Goal: Transaction & Acquisition: Purchase product/service

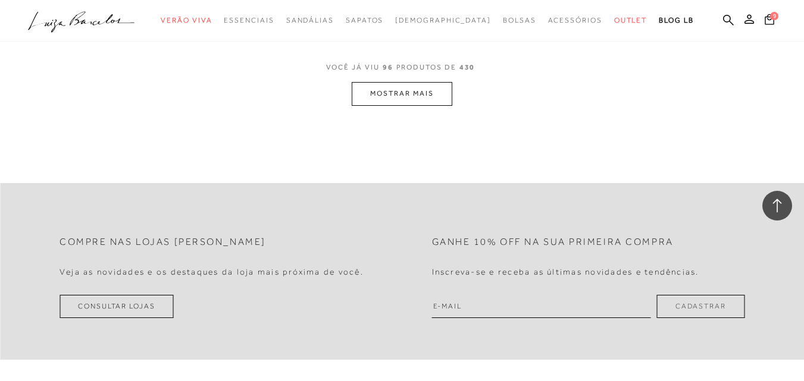
scroll to position [9399, 0]
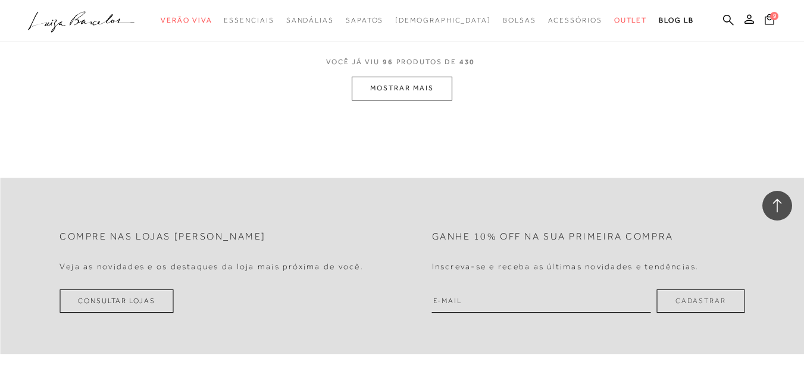
click at [402, 96] on button "MOSTRAR MAIS" at bounding box center [402, 88] width 100 height 23
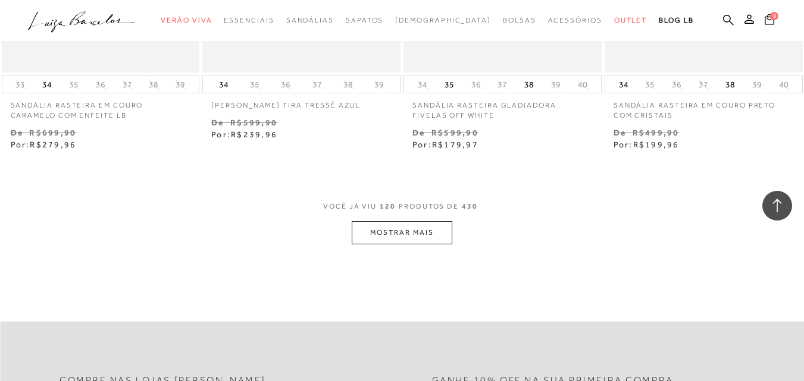
scroll to position [11600, 0]
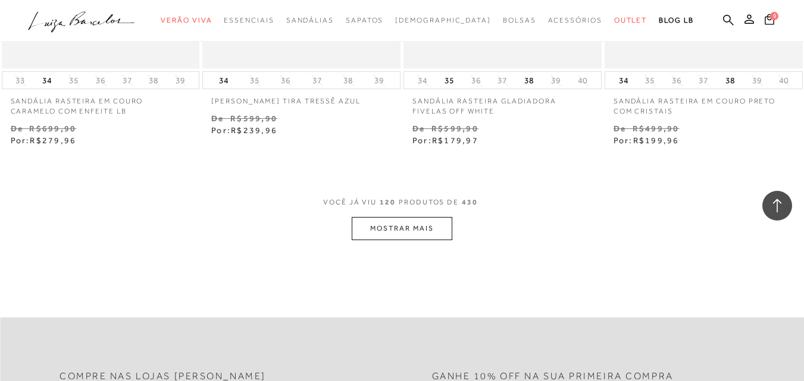
click at [422, 217] on button "MOSTRAR MAIS" at bounding box center [402, 228] width 100 height 23
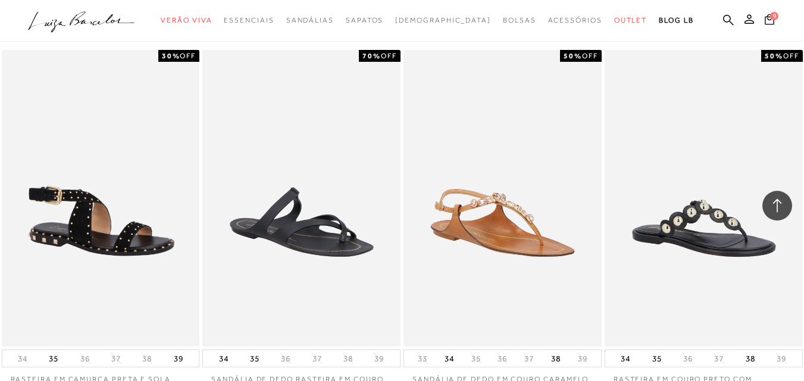
scroll to position [12551, 0]
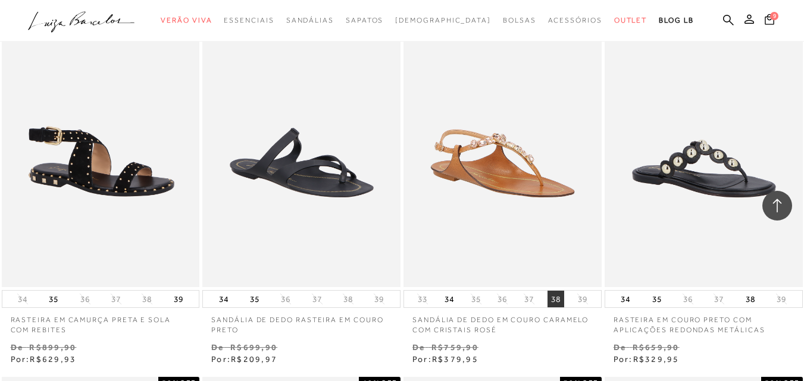
click at [555, 291] on button "38" at bounding box center [555, 299] width 17 height 17
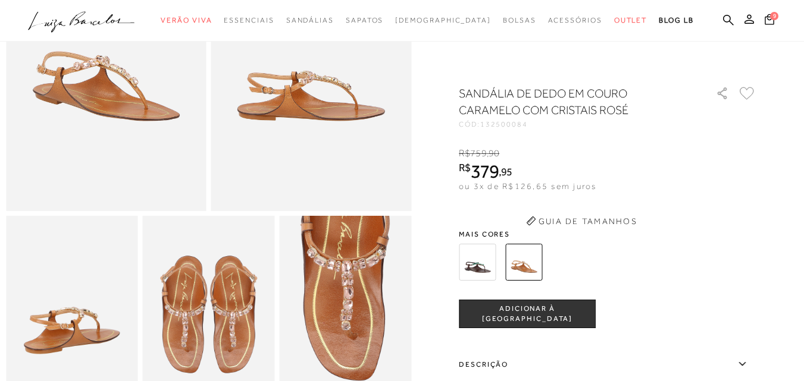
scroll to position [178, 0]
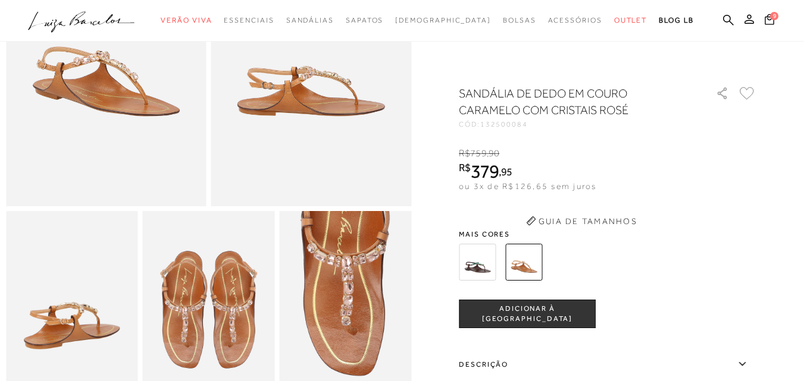
click at [554, 284] on div at bounding box center [593, 262] width 277 height 44
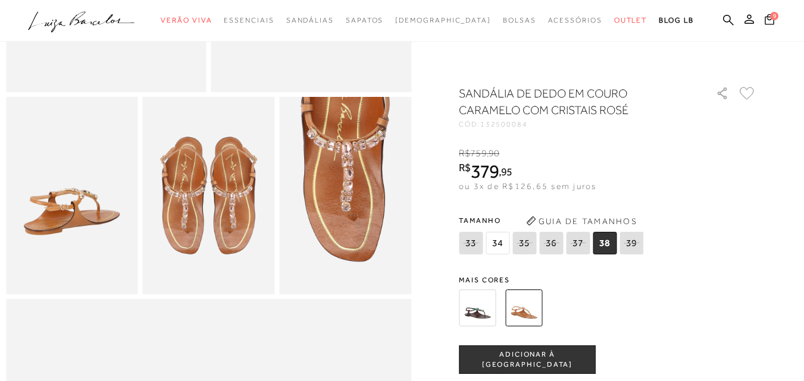
scroll to position [297, 0]
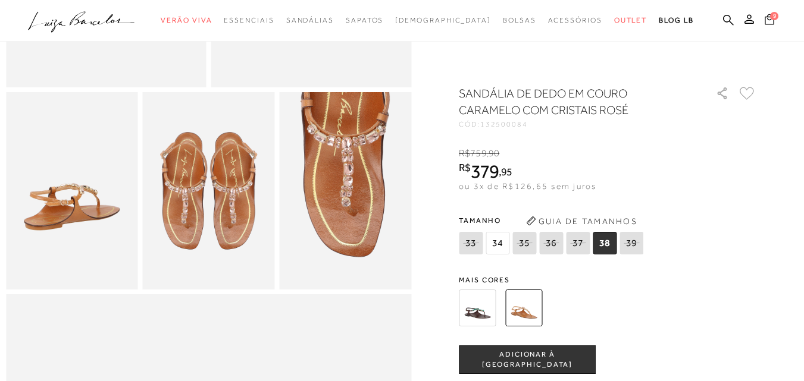
click at [764, 20] on icon at bounding box center [769, 19] width 10 height 11
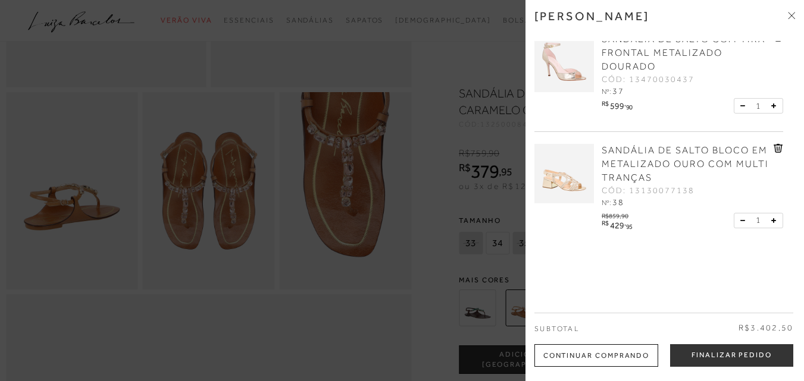
scroll to position [476, 0]
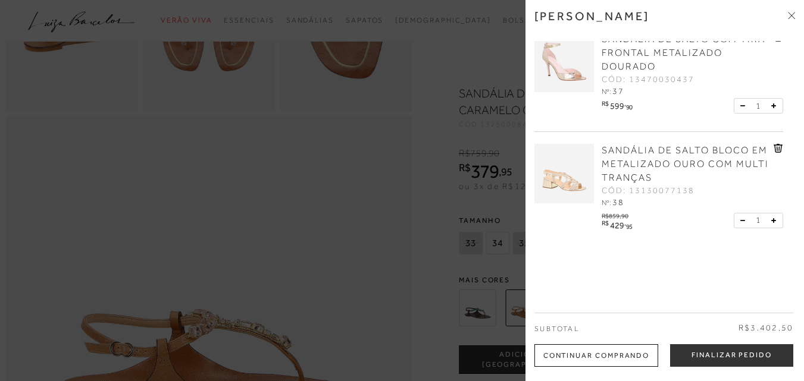
click at [792, 13] on icon at bounding box center [791, 15] width 7 height 7
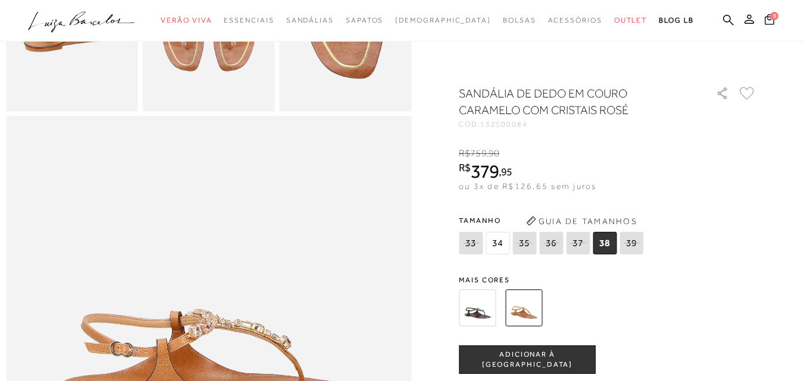
click at [565, 353] on button "ADICIONAR À [GEOGRAPHIC_DATA]" at bounding box center [527, 360] width 137 height 29
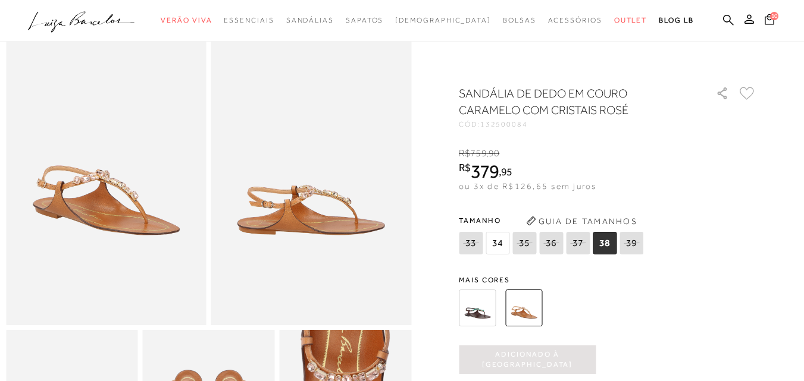
scroll to position [0, 0]
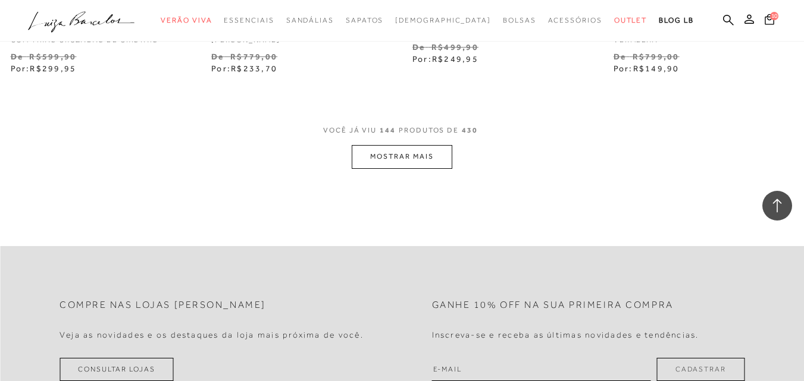
scroll to position [14038, 0]
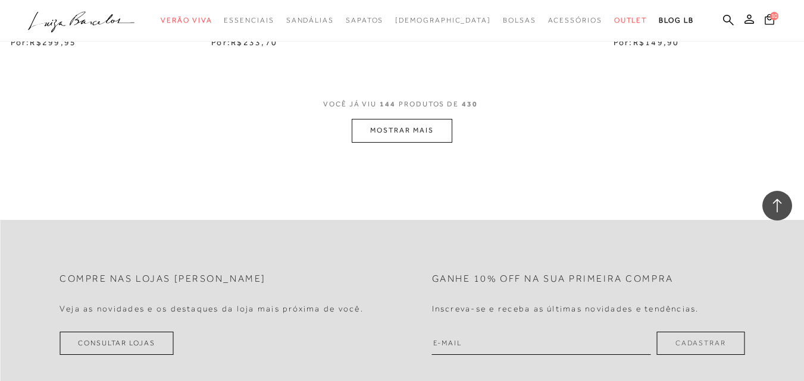
click at [440, 119] on button "MOSTRAR MAIS" at bounding box center [402, 130] width 100 height 23
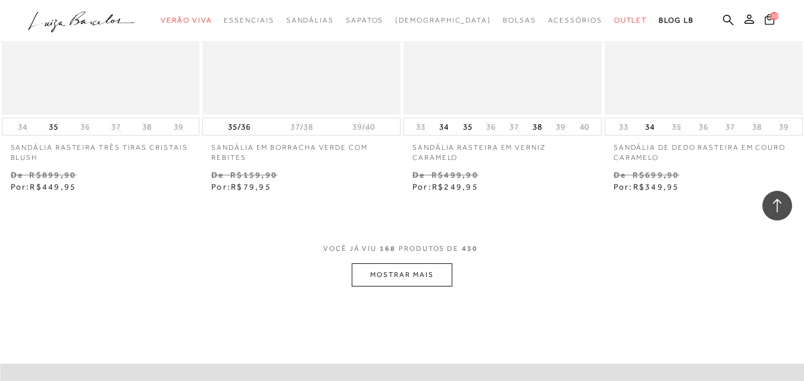
scroll to position [16239, 0]
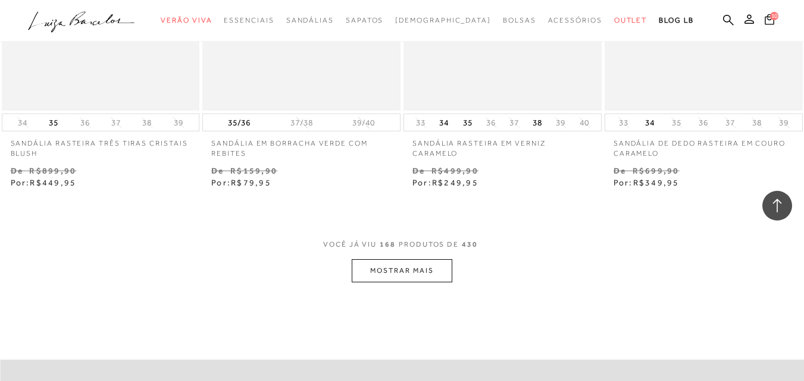
click at [370, 259] on button "MOSTRAR MAIS" at bounding box center [402, 270] width 100 height 23
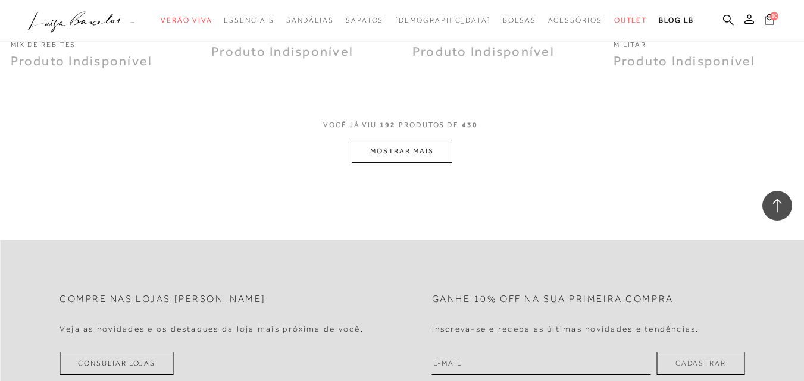
scroll to position [18678, 0]
click at [413, 141] on button "MOSTRAR MAIS" at bounding box center [402, 152] width 100 height 23
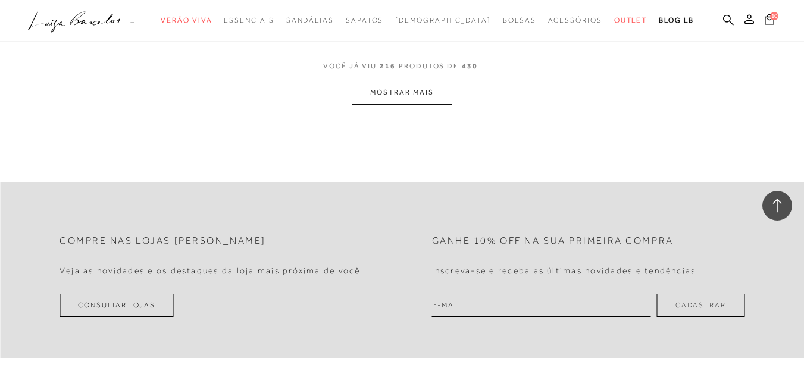
scroll to position [20939, 0]
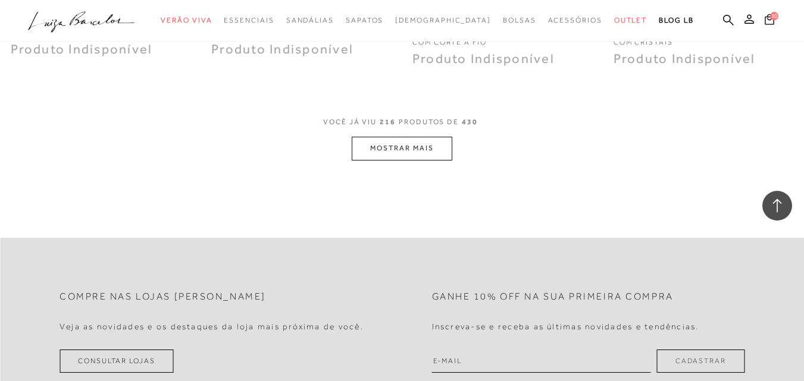
click at [372, 137] on button "MOSTRAR MAIS" at bounding box center [402, 148] width 100 height 23
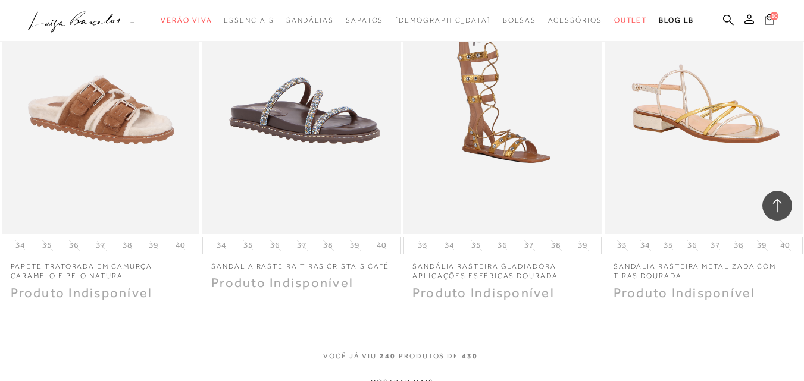
scroll to position [23464, 0]
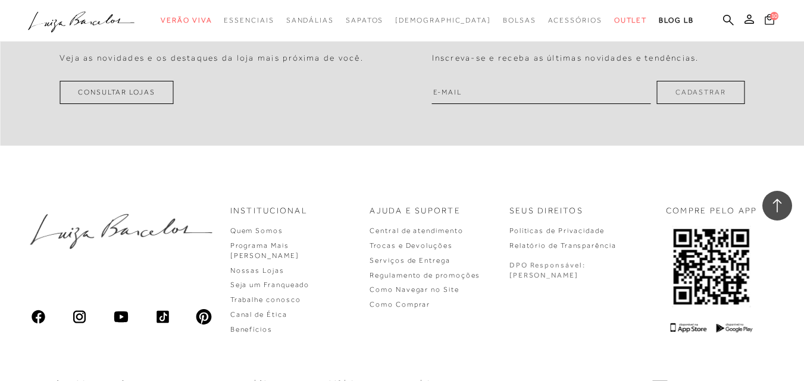
click at [761, 20] on button "10" at bounding box center [769, 21] width 17 height 16
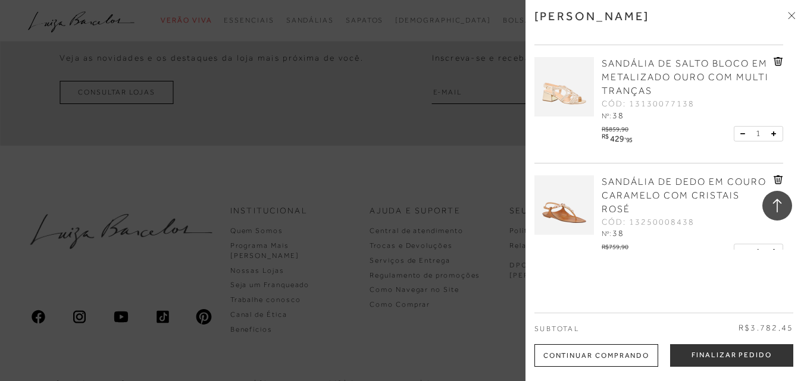
scroll to position [905, 0]
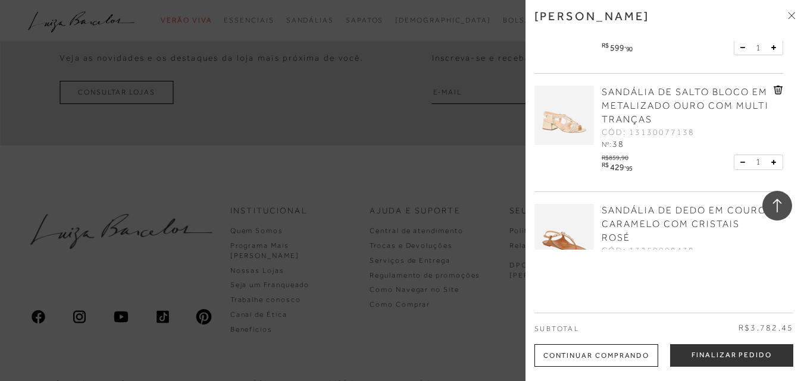
click at [702, 100] on span "SANDÁLIA DE SALTO BLOCO EM METALIZADO OURO COM MULTI TRANÇAS" at bounding box center [684, 106] width 167 height 38
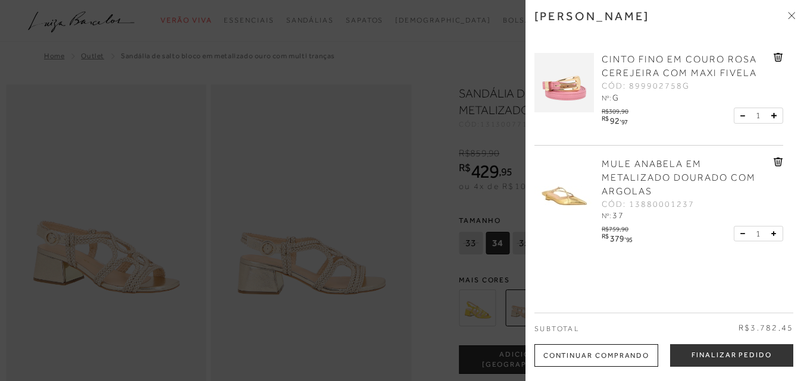
click at [399, 52] on div at bounding box center [402, 190] width 804 height 381
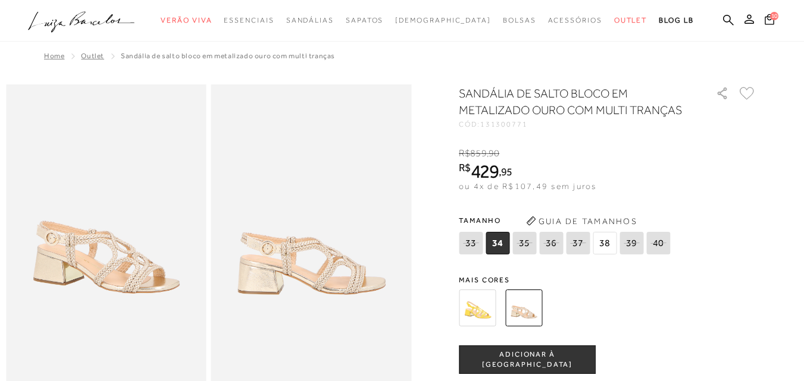
click at [296, 260] on img at bounding box center [311, 234] width 200 height 300
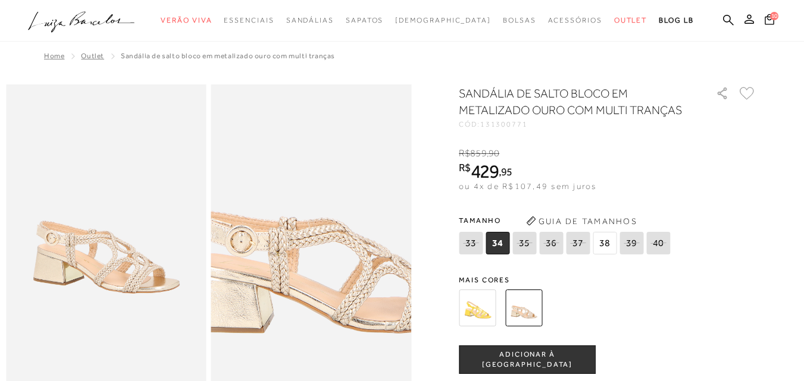
click at [296, 260] on img at bounding box center [328, 213] width 400 height 601
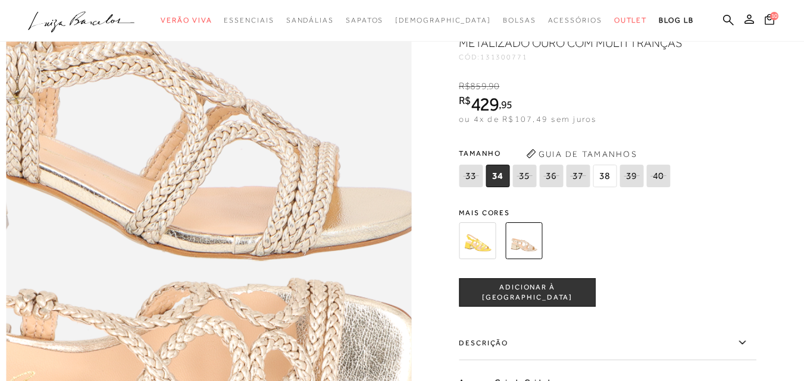
scroll to position [595, 0]
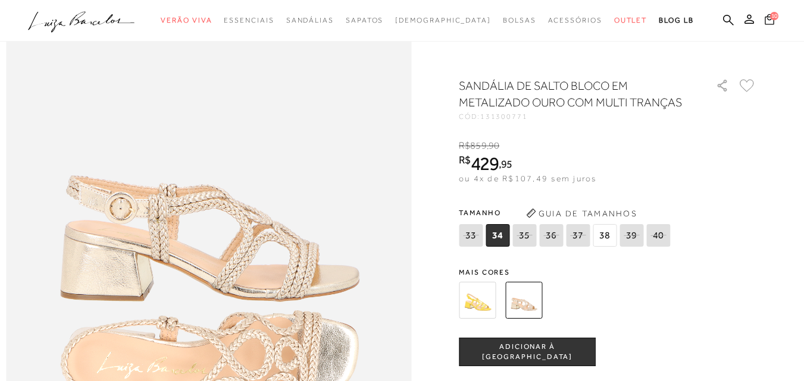
click at [761, 20] on button "10" at bounding box center [769, 21] width 17 height 16
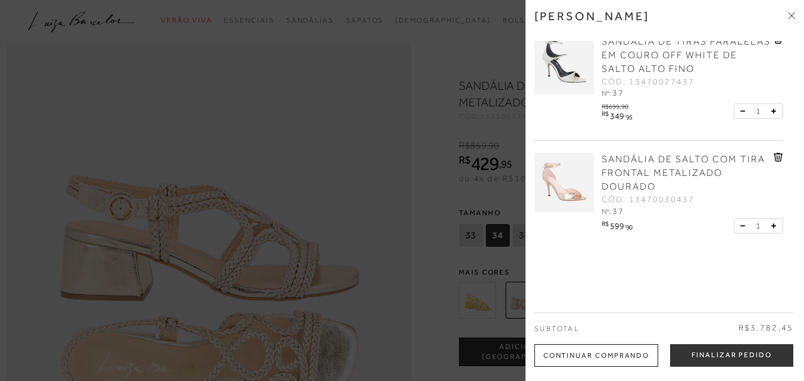
scroll to position [667, 0]
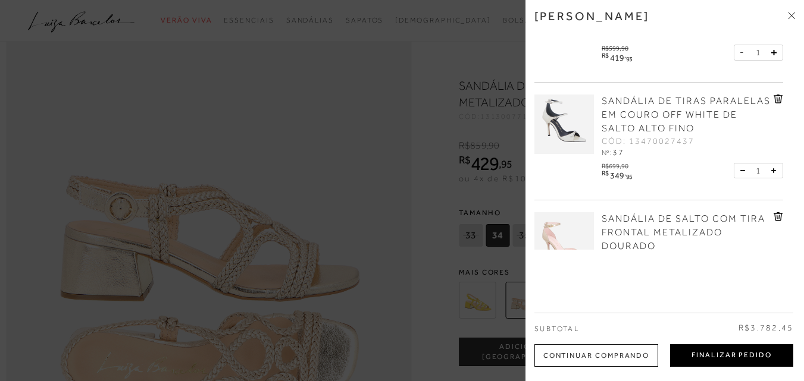
click at [755, 365] on button "Finalizar Pedido" at bounding box center [731, 355] width 123 height 23
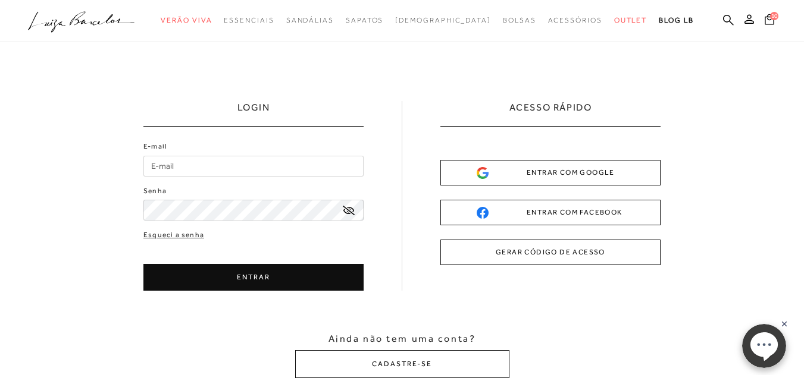
click at [609, 176] on div "ENTRAR COM GOOGLE" at bounding box center [550, 173] width 148 height 12
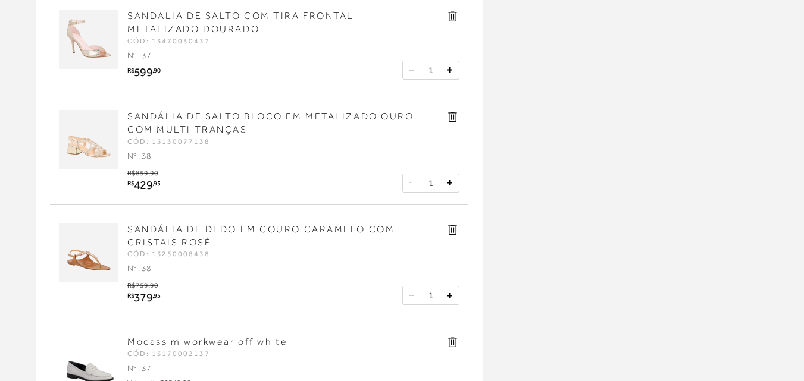
scroll to position [892, 0]
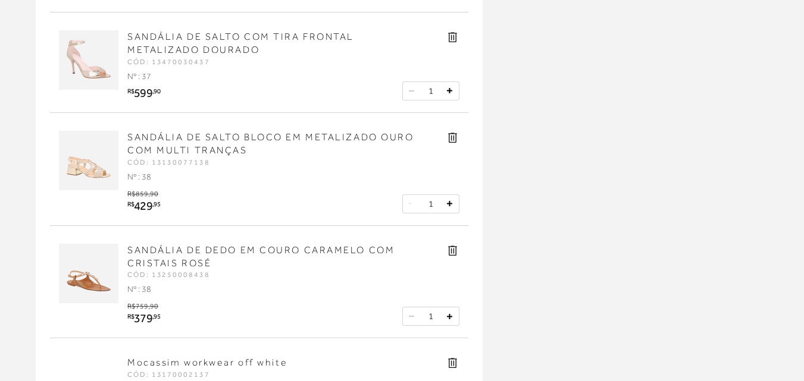
click at [454, 33] on icon at bounding box center [452, 37] width 9 height 10
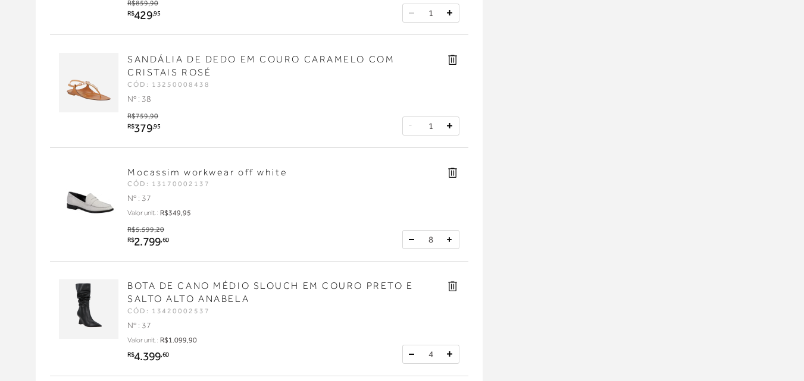
scroll to position [1011, 0]
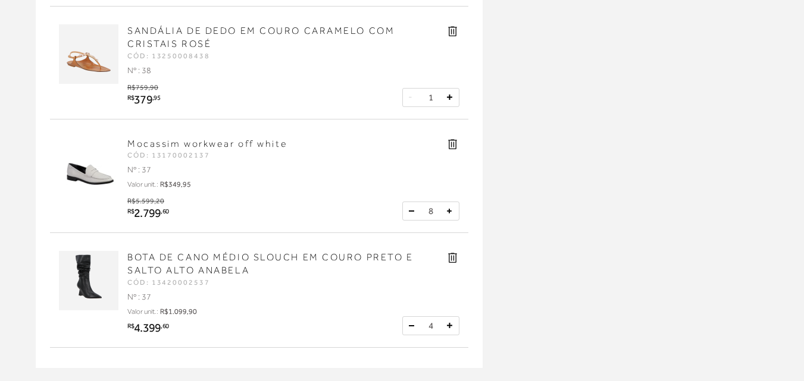
click at [452, 148] on icon at bounding box center [453, 144] width 14 height 14
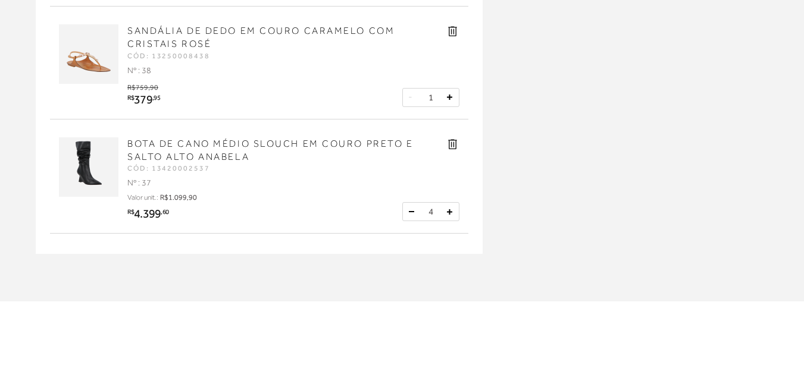
click at [453, 147] on icon at bounding box center [452, 144] width 9 height 10
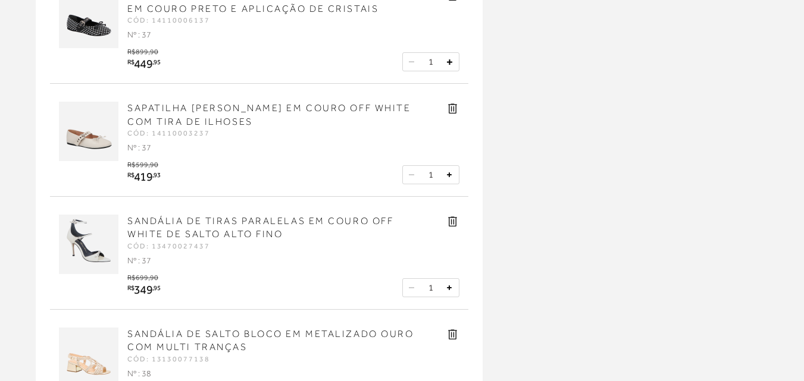
scroll to position [714, 0]
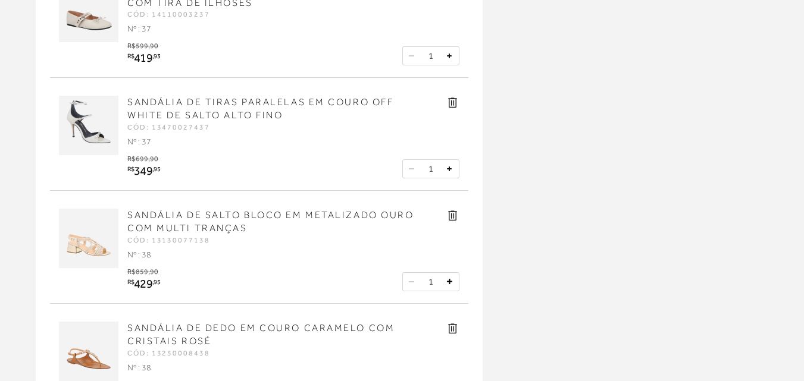
click at [451, 105] on icon at bounding box center [453, 103] width 14 height 14
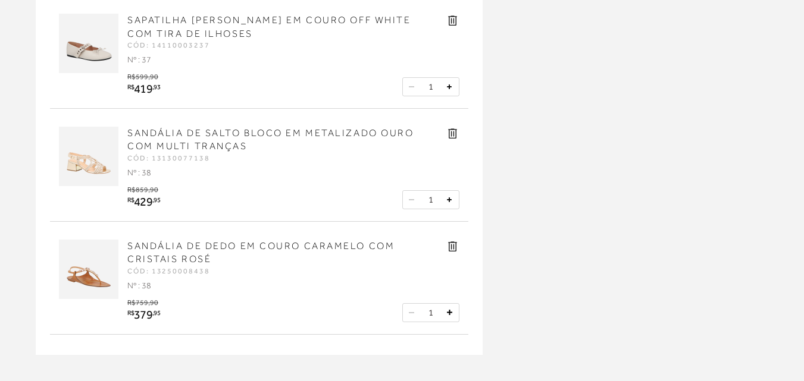
scroll to position [654, 0]
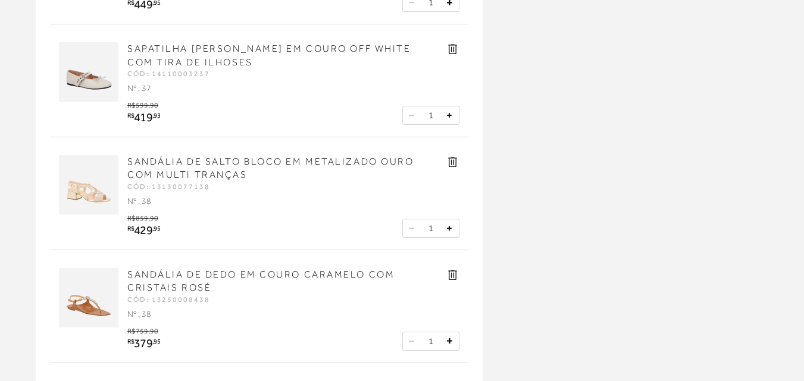
click at [450, 162] on icon at bounding box center [453, 162] width 14 height 14
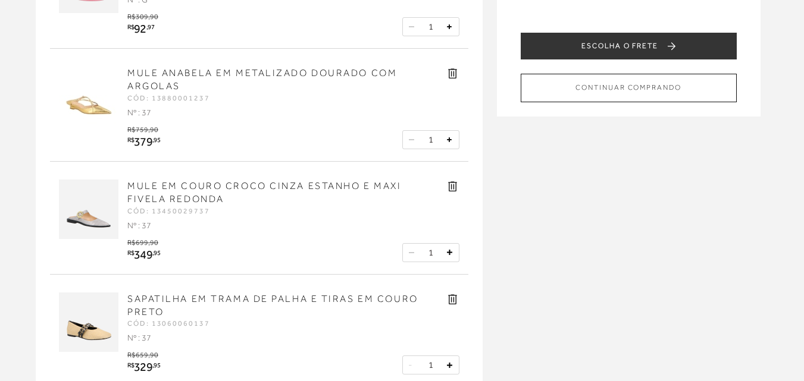
scroll to position [0, 0]
